Goal: Find specific page/section: Find specific page/section

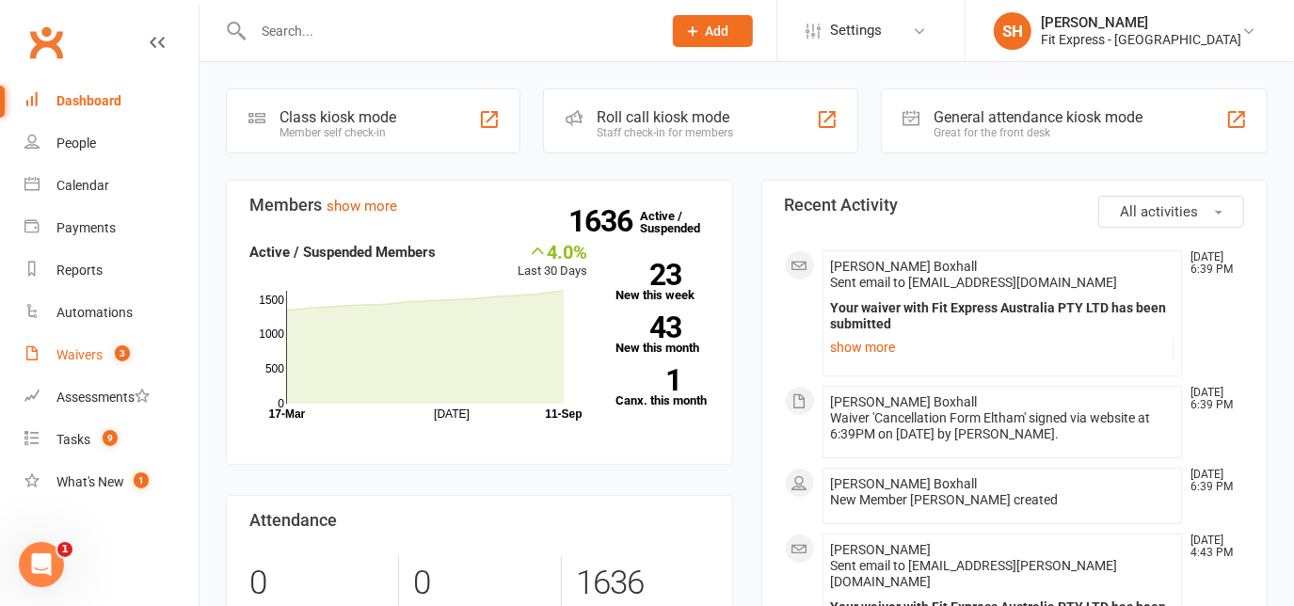
click at [113, 369] on link "Waivers 3" at bounding box center [111, 355] width 174 height 42
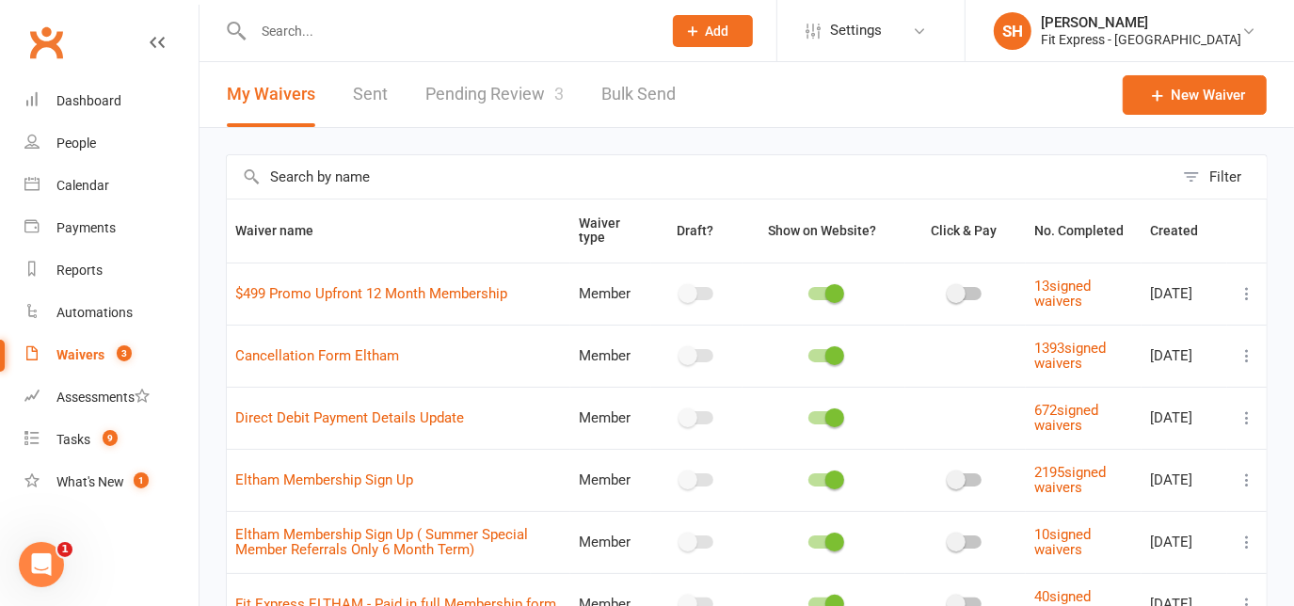
click at [507, 114] on link "Pending Review 3" at bounding box center [494, 94] width 138 height 65
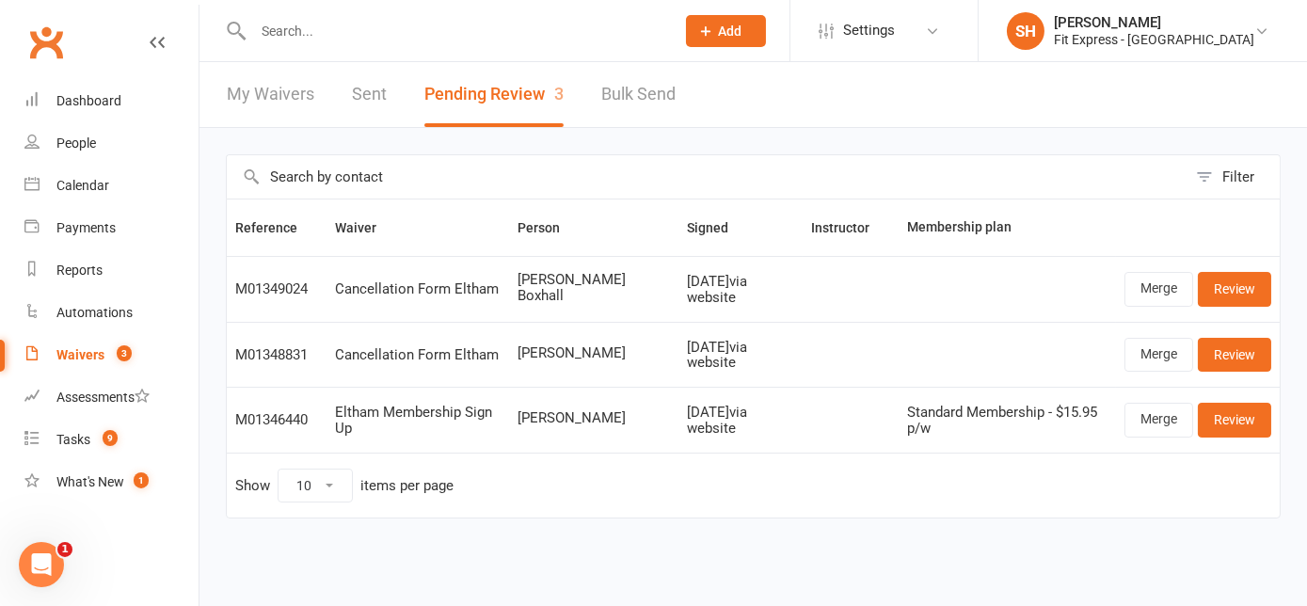
click at [282, 28] on input "text" at bounding box center [454, 31] width 414 height 26
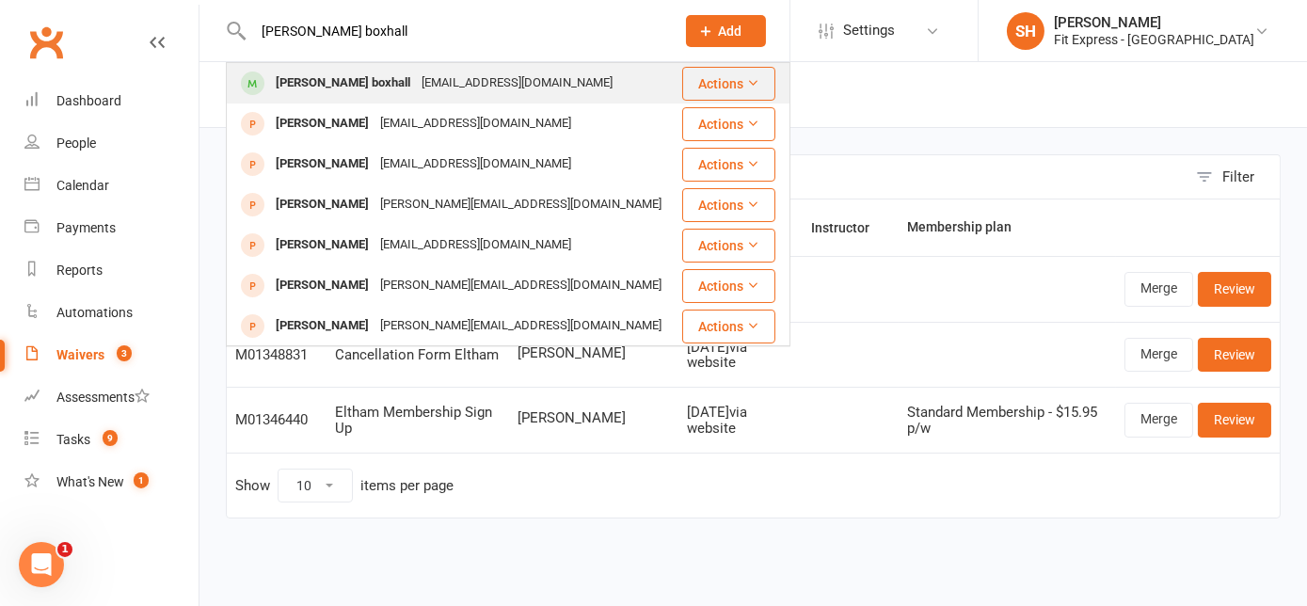
type input "kane boxhall"
click at [416, 88] on div "kaneboxhall@gmail.com" at bounding box center [517, 83] width 202 height 27
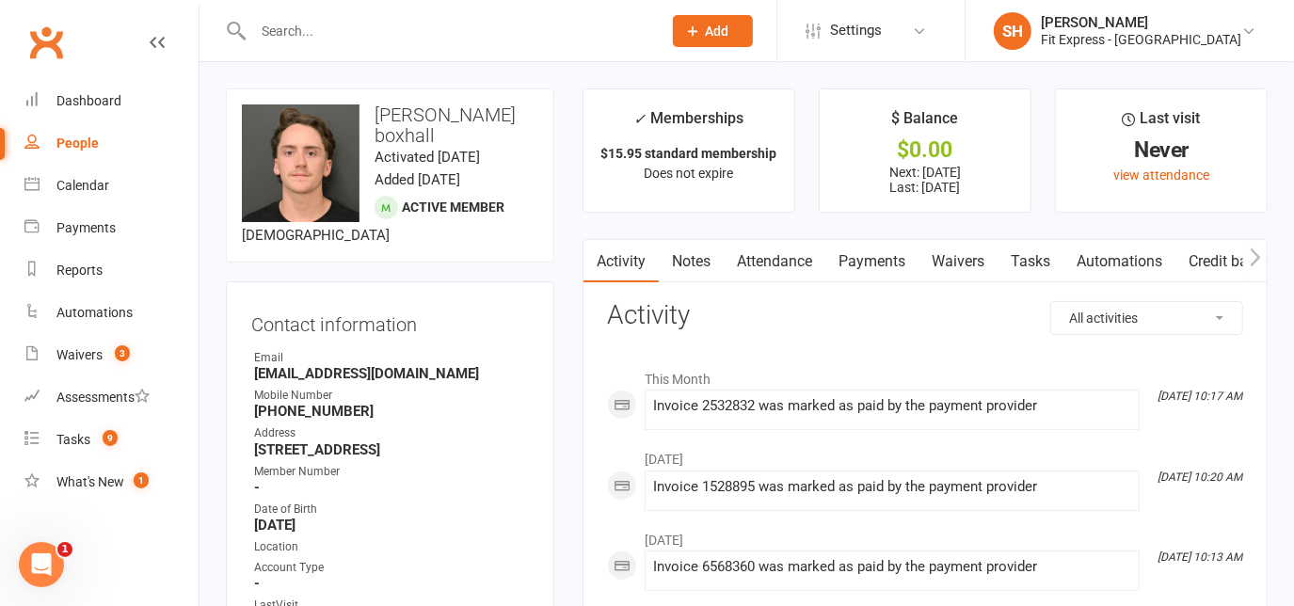
scroll to position [43, 0]
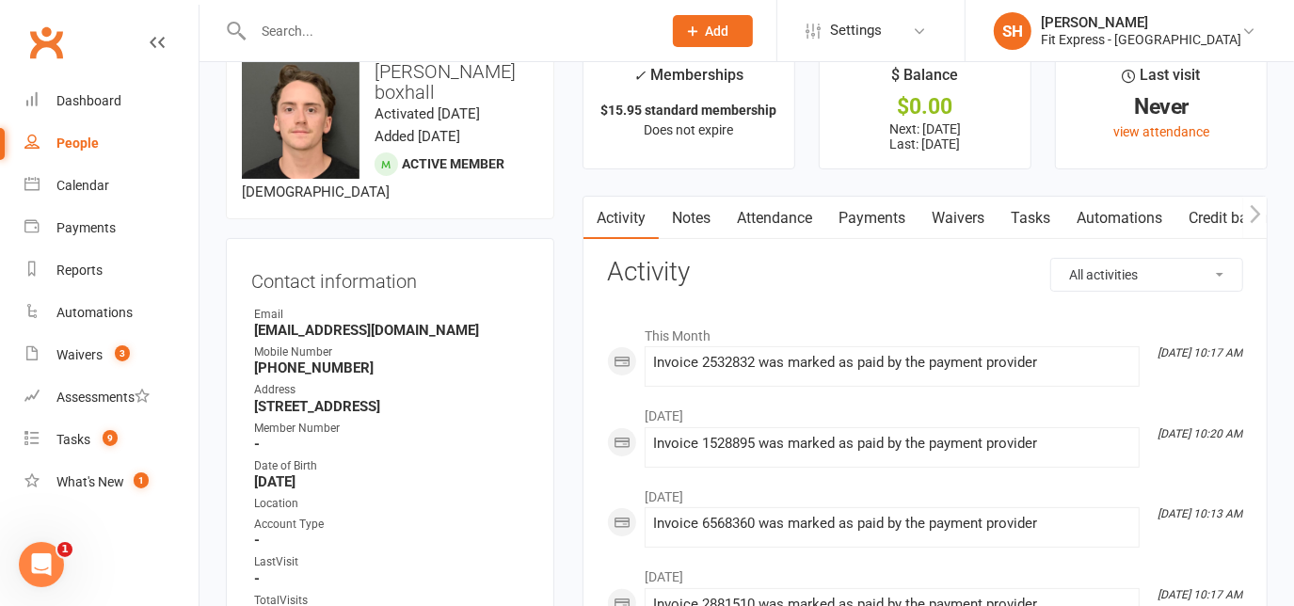
click at [700, 200] on link "Notes" at bounding box center [691, 218] width 65 height 43
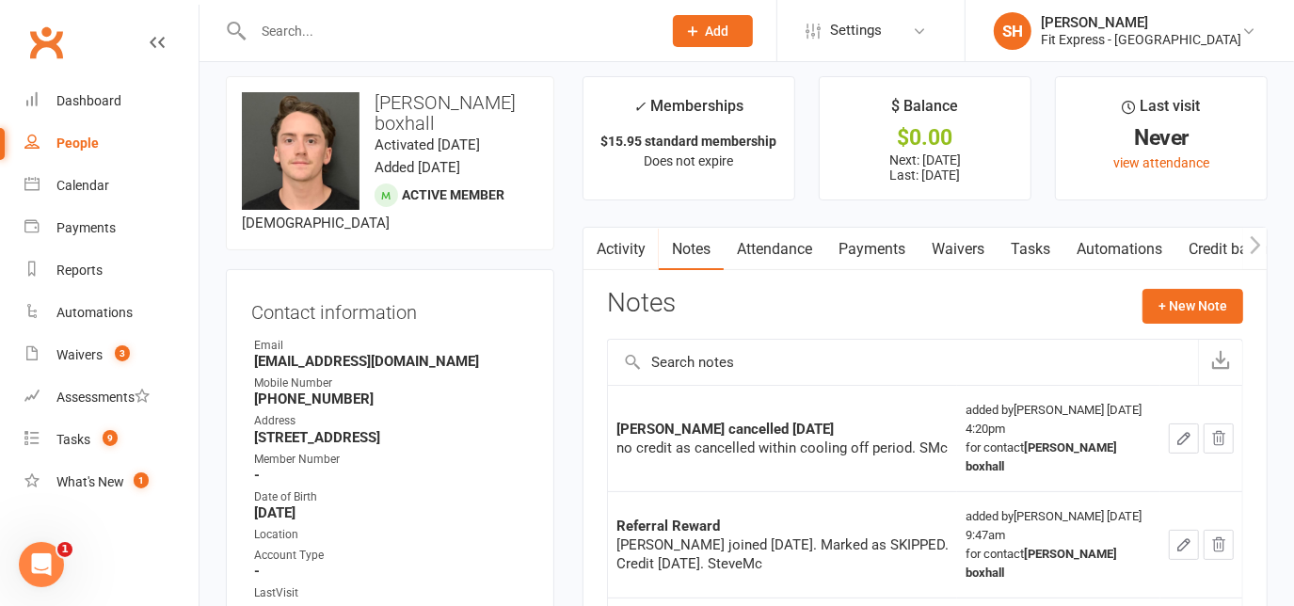
scroll to position [10, 0]
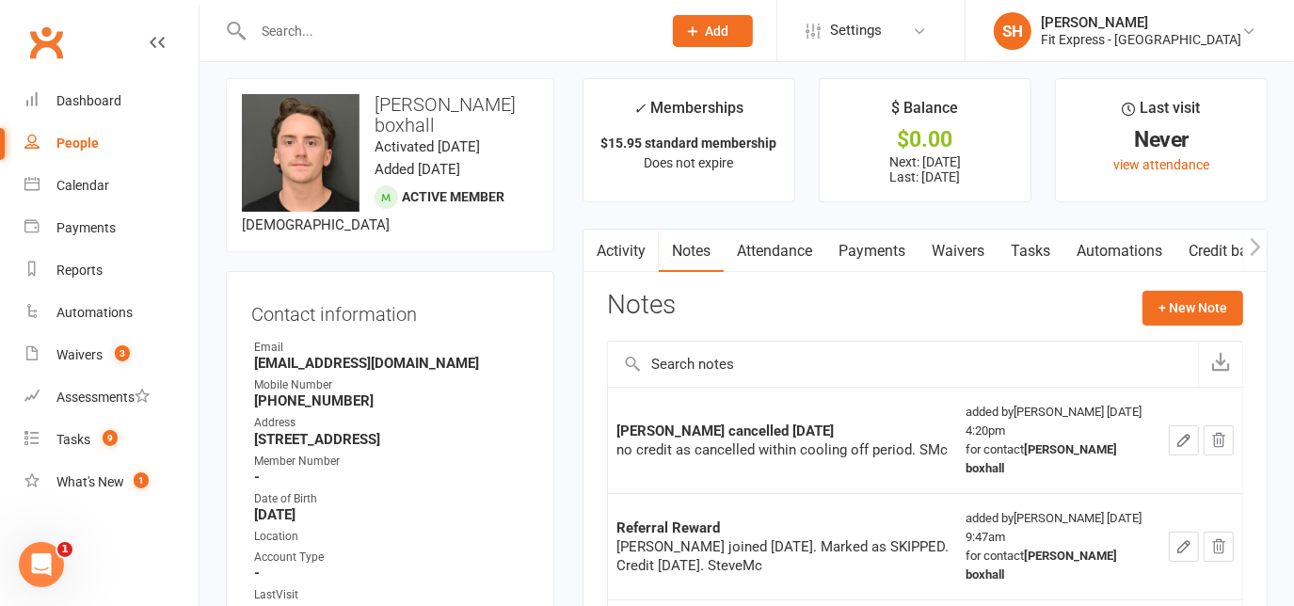
click at [42, 62] on link "Clubworx" at bounding box center [46, 42] width 47 height 47
